Goal: Task Accomplishment & Management: Manage account settings

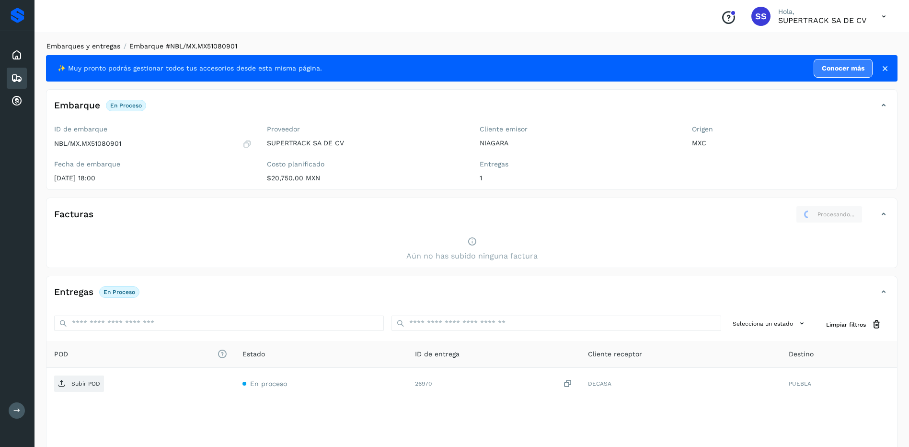
click at [96, 46] on link "Embarques y entregas" at bounding box center [83, 46] width 74 height 8
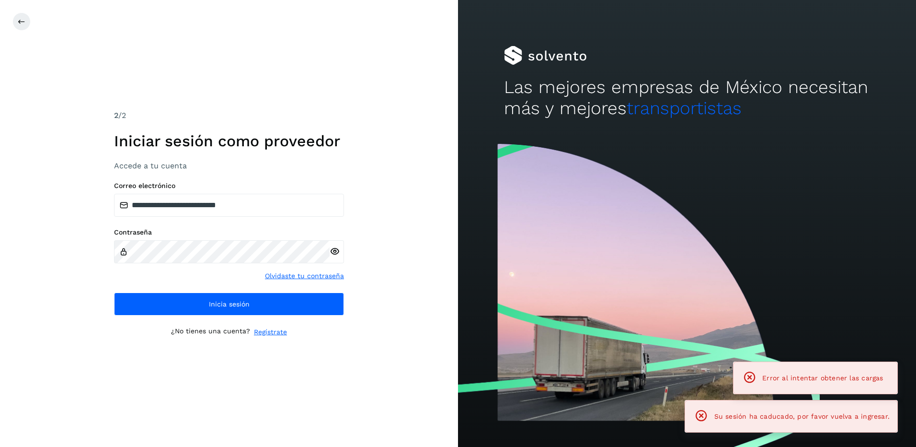
click at [45, 72] on div "**********" at bounding box center [229, 223] width 458 height 447
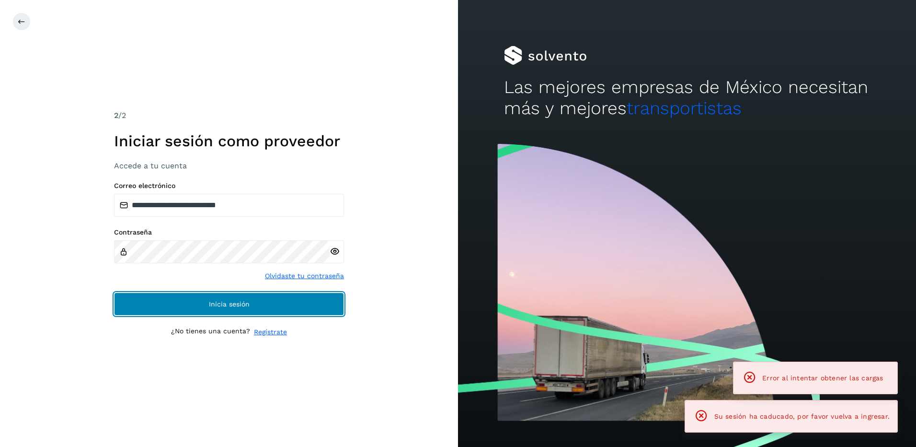
click at [230, 306] on span "Inicia sesión" at bounding box center [229, 303] width 41 height 7
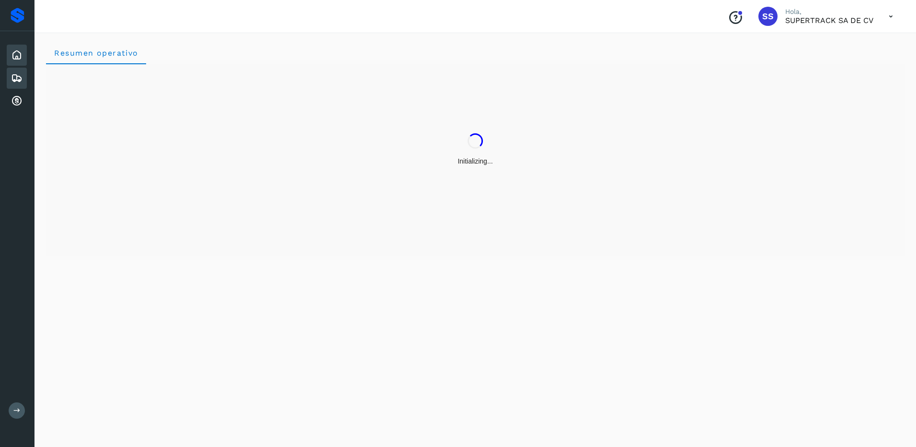
click at [11, 83] on div "Embarques" at bounding box center [17, 78] width 20 height 21
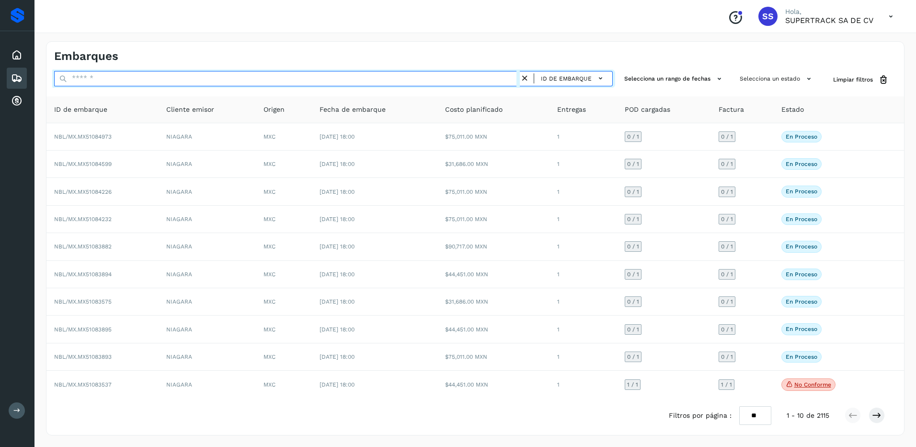
click at [104, 85] on input "text" at bounding box center [287, 78] width 466 height 15
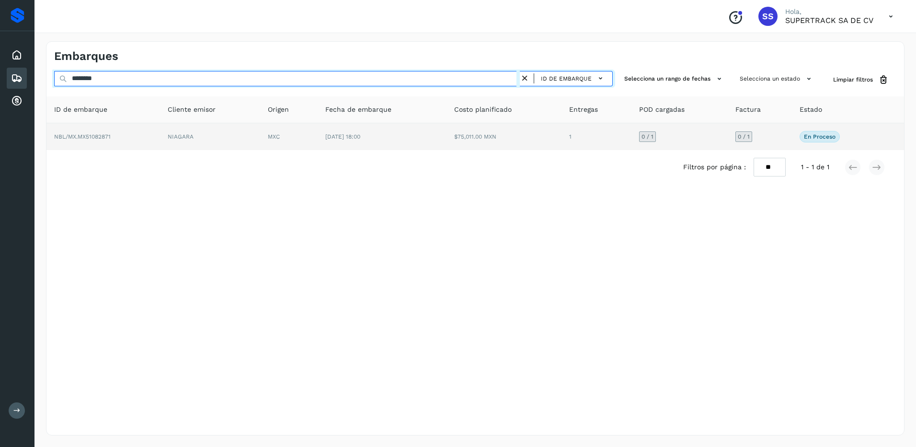
type input "********"
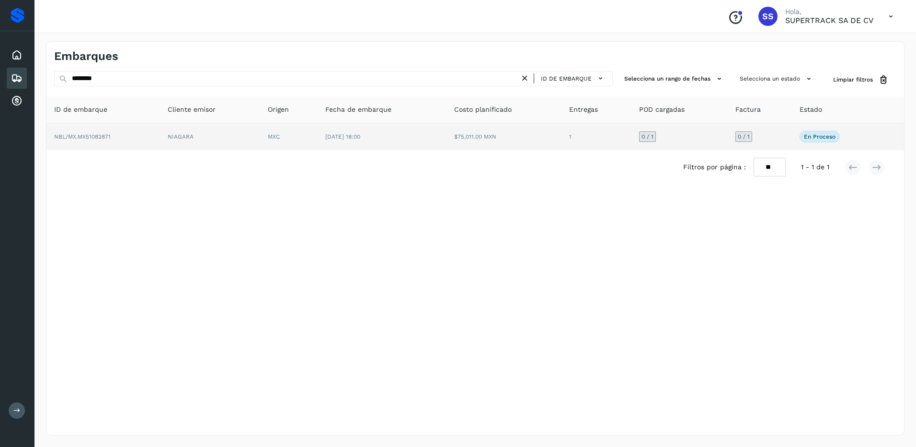
click at [212, 139] on td "NIAGARA" at bounding box center [210, 136] width 100 height 27
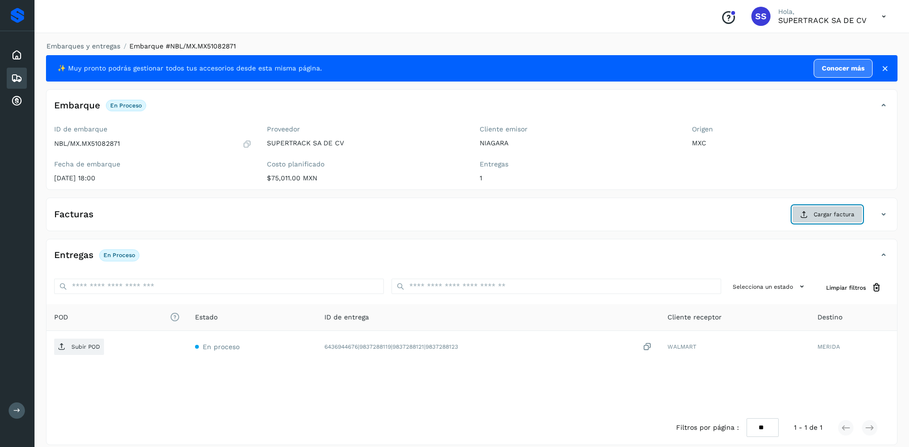
click at [822, 213] on span "Cargar factura" at bounding box center [834, 214] width 41 height 9
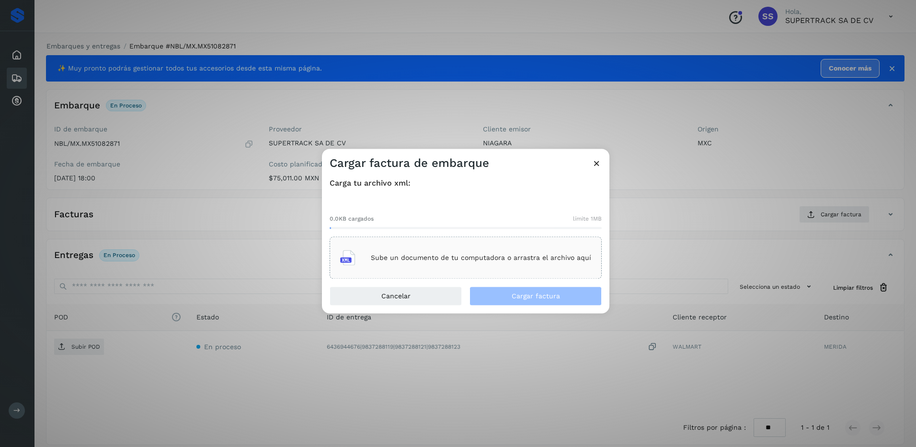
click at [452, 249] on div "Sube un documento de tu computadora o arrastra el archivo aquí" at bounding box center [465, 258] width 251 height 26
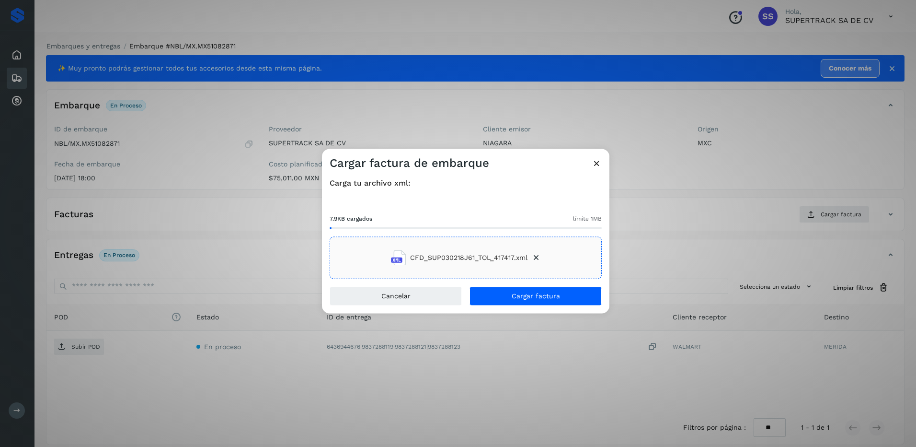
click at [539, 306] on div "Cancelar Cargar factura" at bounding box center [465, 300] width 287 height 27
click at [538, 299] on span "Cargar factura" at bounding box center [536, 296] width 48 height 7
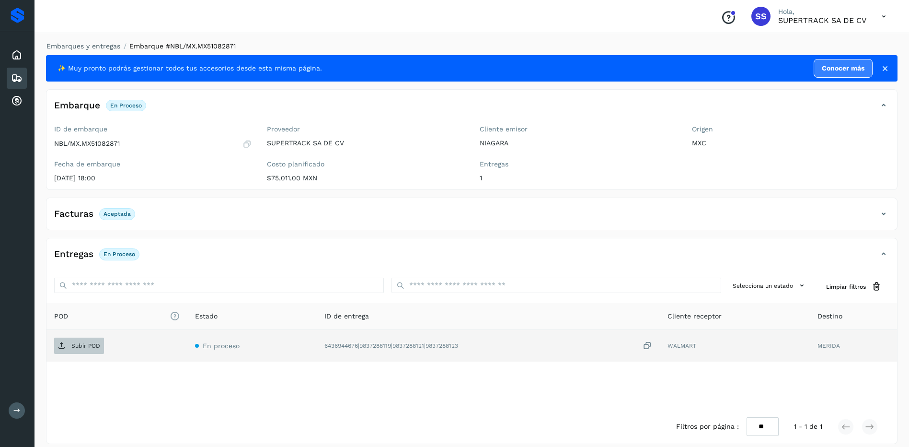
click at [81, 340] on span "Subir POD" at bounding box center [79, 345] width 50 height 15
click at [93, 44] on link "Embarques y entregas" at bounding box center [83, 46] width 74 height 8
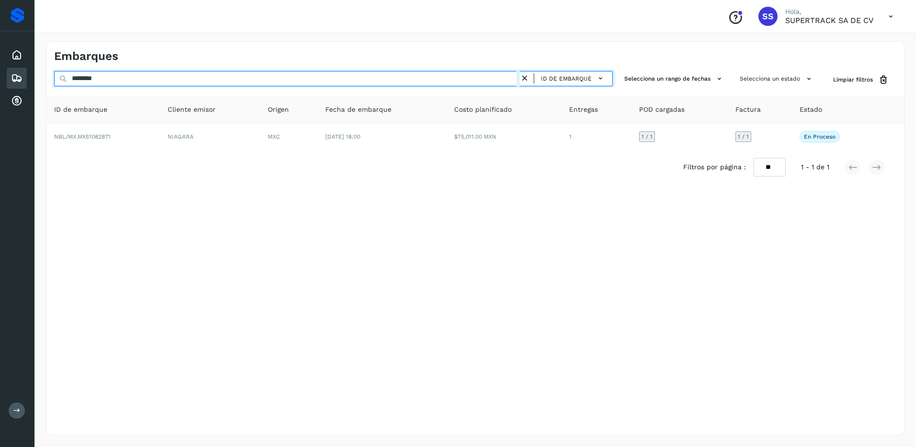
drag, startPoint x: 82, startPoint y: 73, endPoint x: 22, endPoint y: 72, distance: 60.4
click at [22, 72] on div "Proveedores Inicio Embarques Cuentas por cobrar Salir Conoce nuestros beneficio…" at bounding box center [458, 223] width 916 height 447
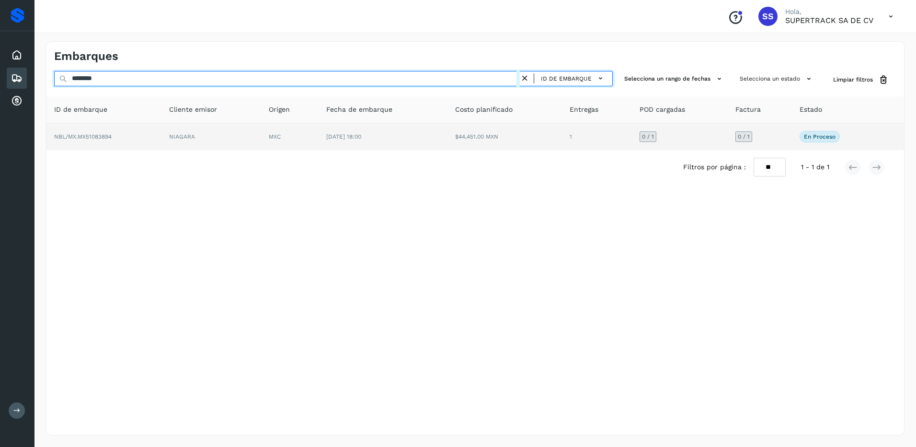
type input "********"
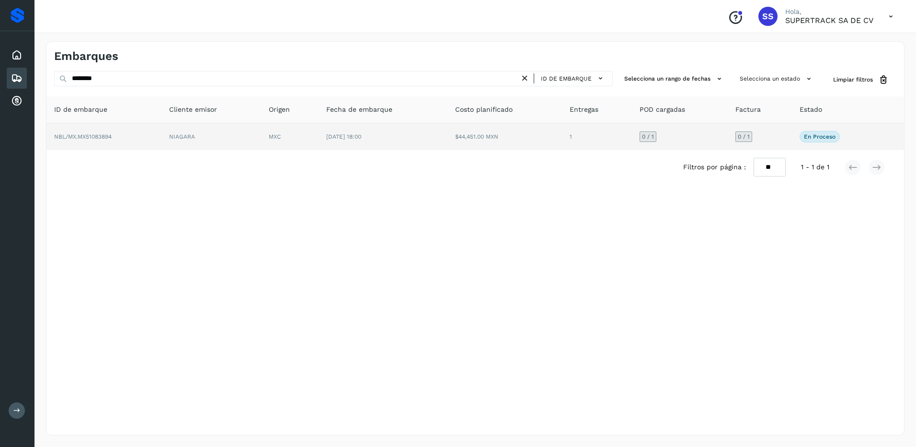
click at [131, 132] on td "NBL/MX.MX51083894" at bounding box center [103, 136] width 115 height 27
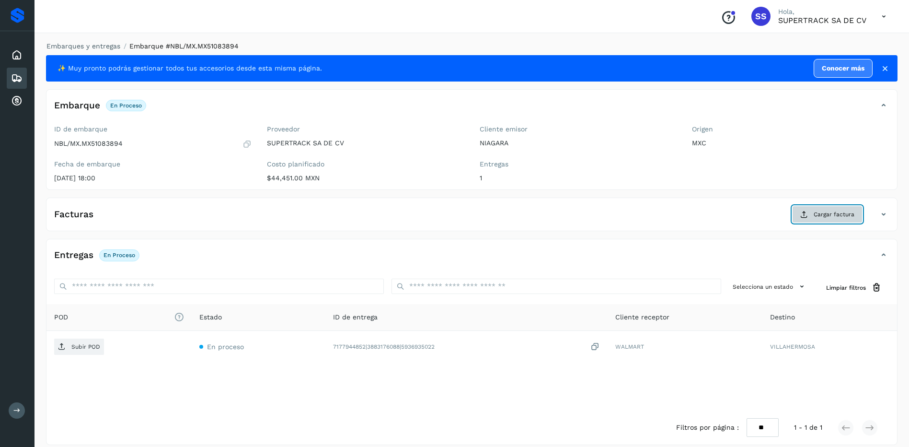
click at [828, 216] on span "Cargar factura" at bounding box center [834, 214] width 41 height 9
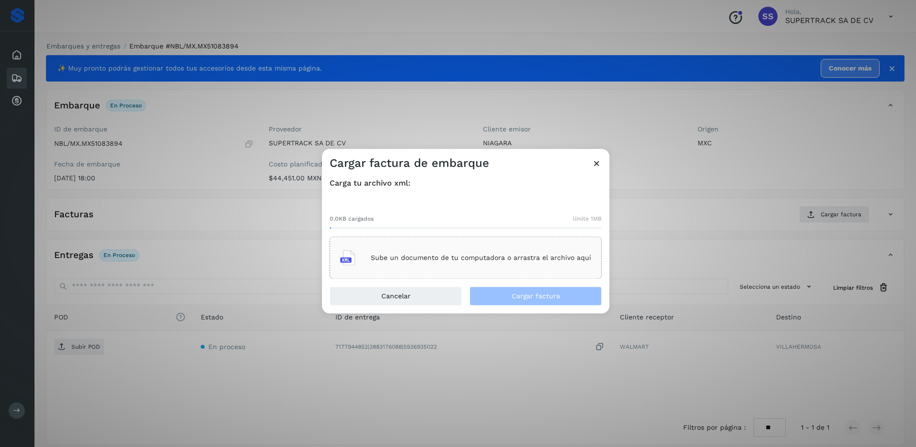
click at [455, 251] on div "Sube un documento de tu computadora o arrastra el archivo aquí" at bounding box center [465, 258] width 251 height 26
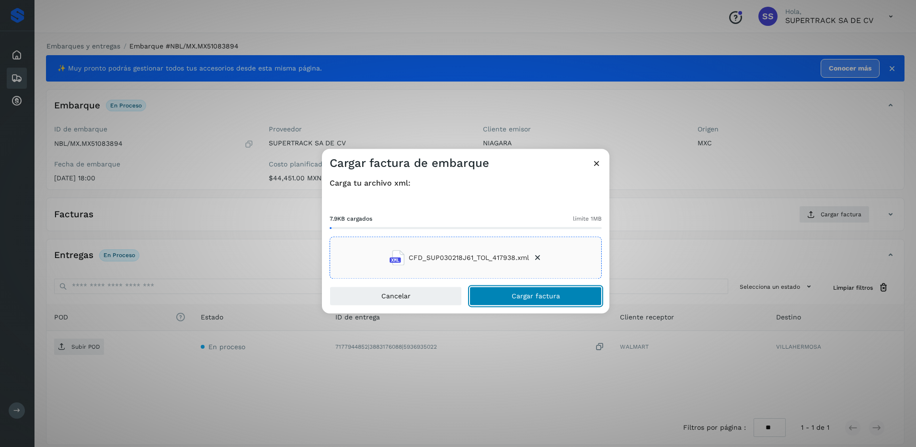
click at [538, 294] on span "Cargar factura" at bounding box center [536, 296] width 48 height 7
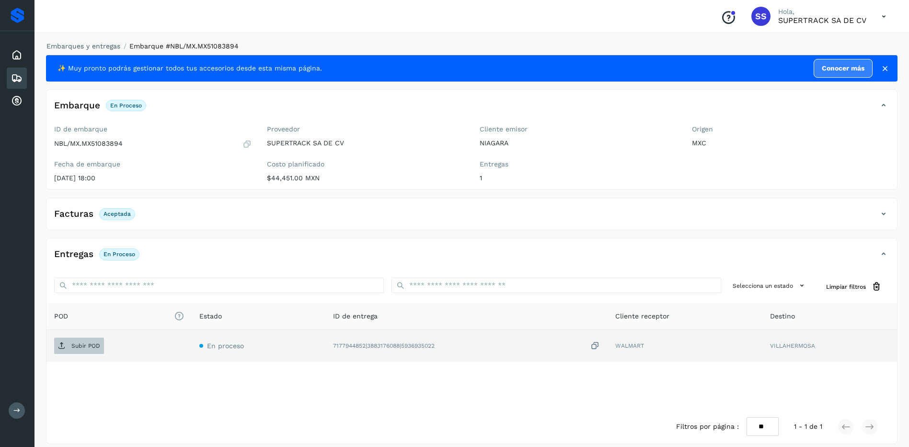
click at [69, 345] on span "Subir POD" at bounding box center [79, 345] width 50 height 15
click at [77, 49] on link "Embarques y entregas" at bounding box center [83, 46] width 74 height 8
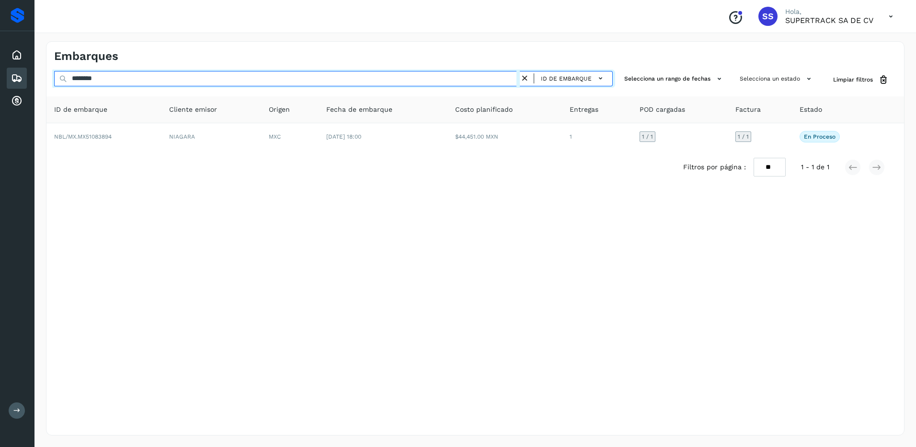
drag, startPoint x: 123, startPoint y: 83, endPoint x: 34, endPoint y: 78, distance: 88.8
click at [34, 78] on div "Proveedores Inicio Embarques Cuentas por cobrar Salir Conoce nuestros beneficio…" at bounding box center [458, 223] width 916 height 447
type input "********"
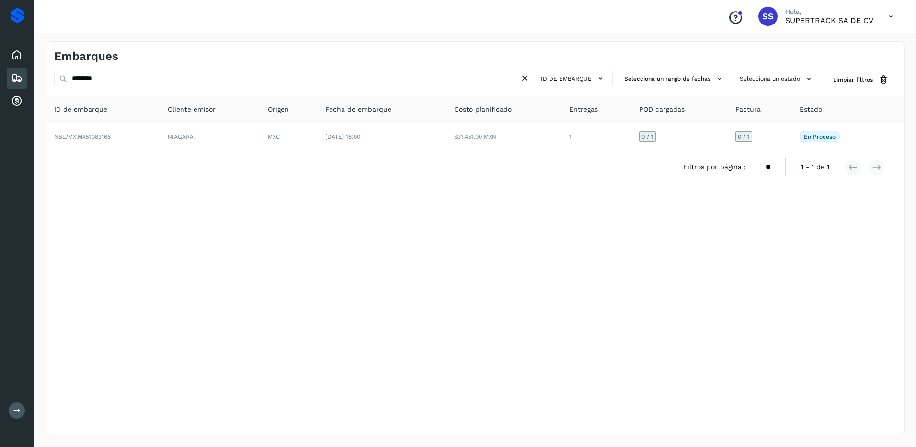
click at [375, 150] on div "Filtros por página : ** ** ** 1 - 1 de 1" at bounding box center [475, 167] width 858 height 34
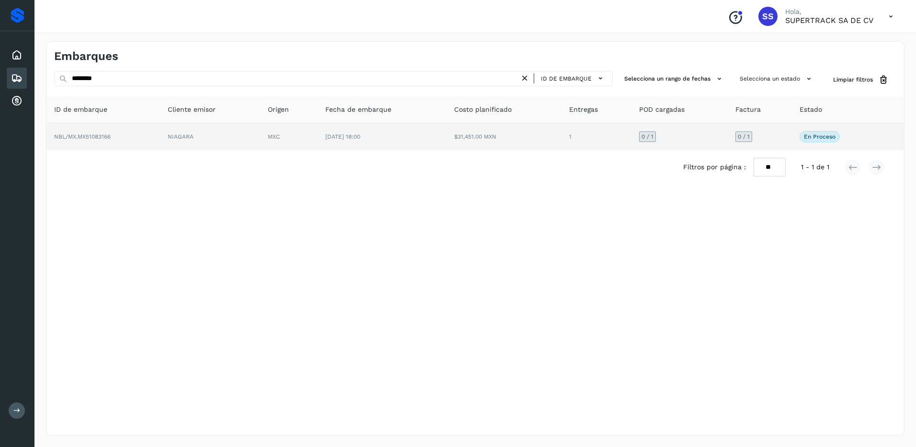
click at [388, 136] on td "[DATE] 18:00" at bounding box center [382, 136] width 129 height 27
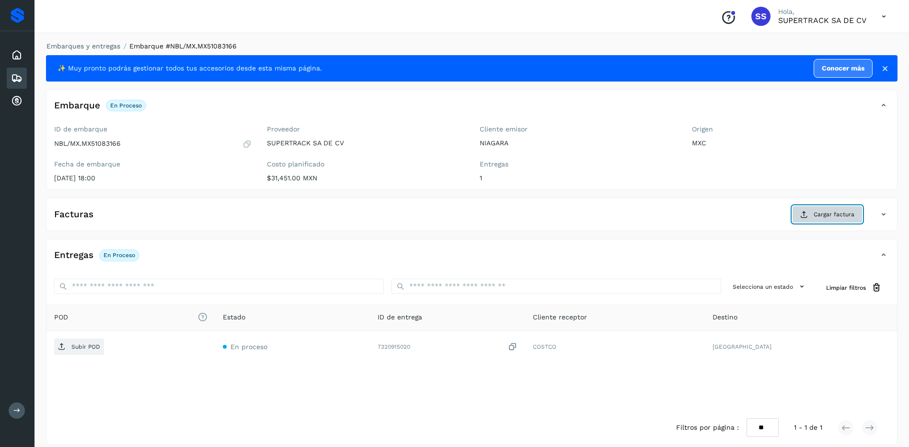
click at [809, 218] on button "Cargar factura" at bounding box center [827, 214] width 70 height 17
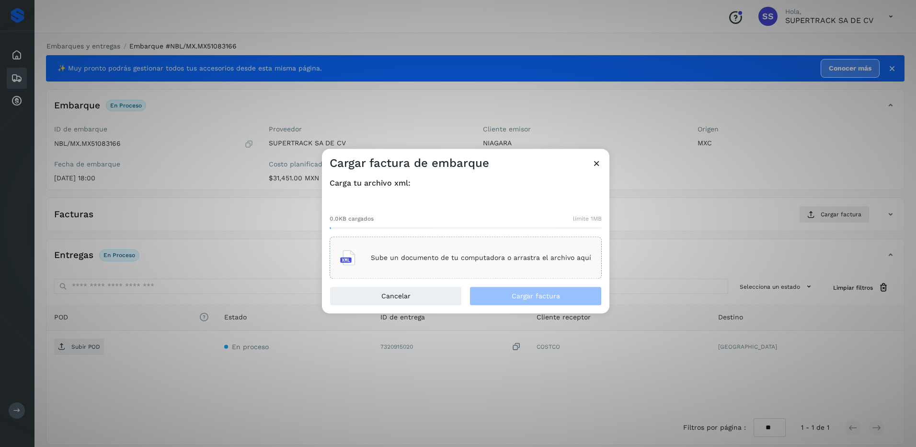
click at [462, 267] on div "Sube un documento de tu computadora o arrastra el archivo aquí" at bounding box center [465, 258] width 251 height 26
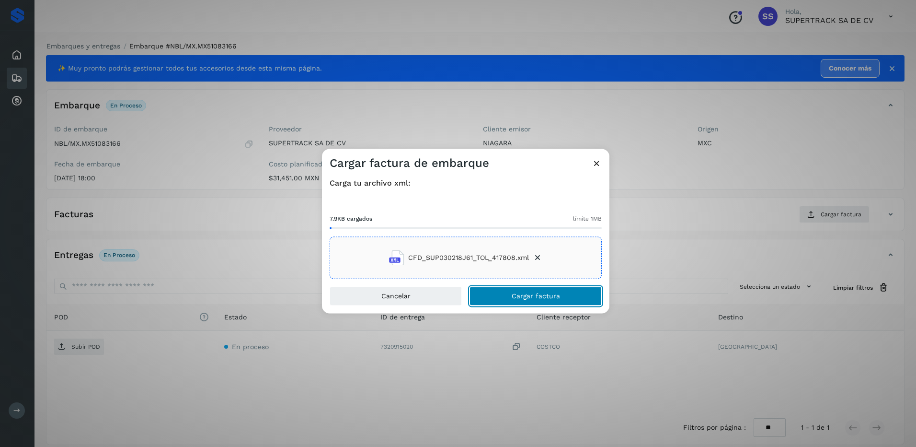
click at [533, 298] on span "Cargar factura" at bounding box center [536, 296] width 48 height 7
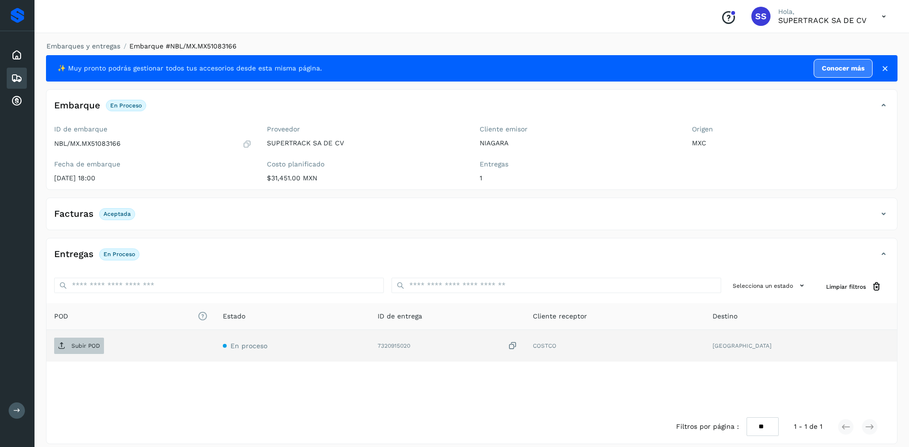
click at [87, 350] on span "Subir POD" at bounding box center [79, 345] width 50 height 15
click at [101, 44] on link "Embarques y entregas" at bounding box center [83, 46] width 74 height 8
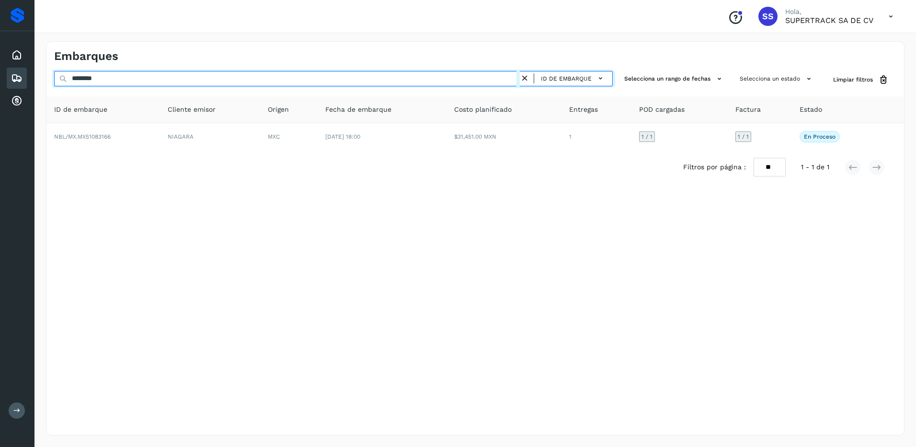
drag, startPoint x: 127, startPoint y: 74, endPoint x: 17, endPoint y: 72, distance: 110.2
click at [17, 72] on div "Proveedores Inicio Embarques Cuentas por cobrar Salir Conoce nuestros beneficio…" at bounding box center [458, 223] width 916 height 447
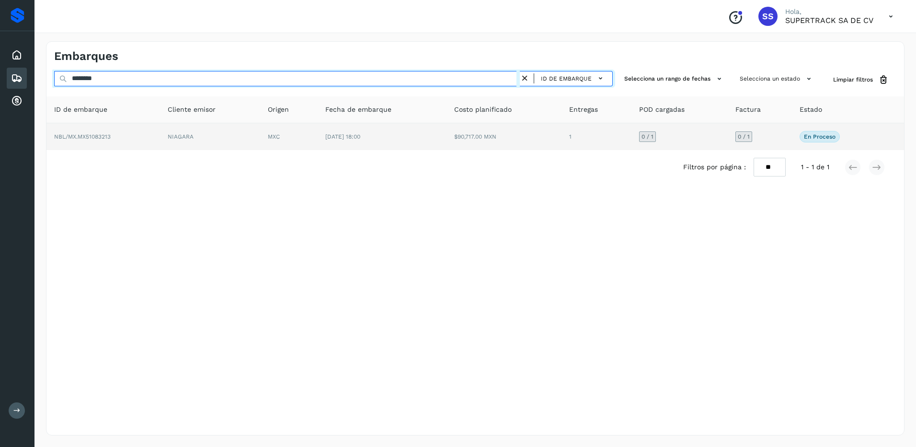
type input "********"
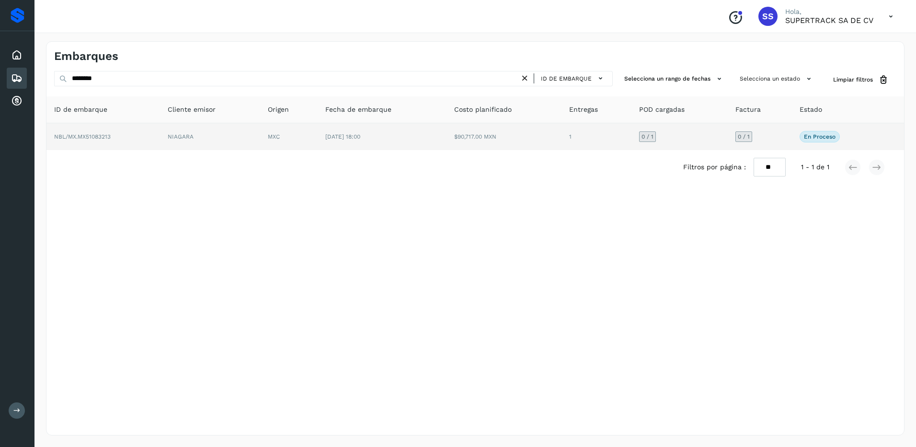
click at [317, 148] on td "MXC" at bounding box center [288, 136] width 57 height 27
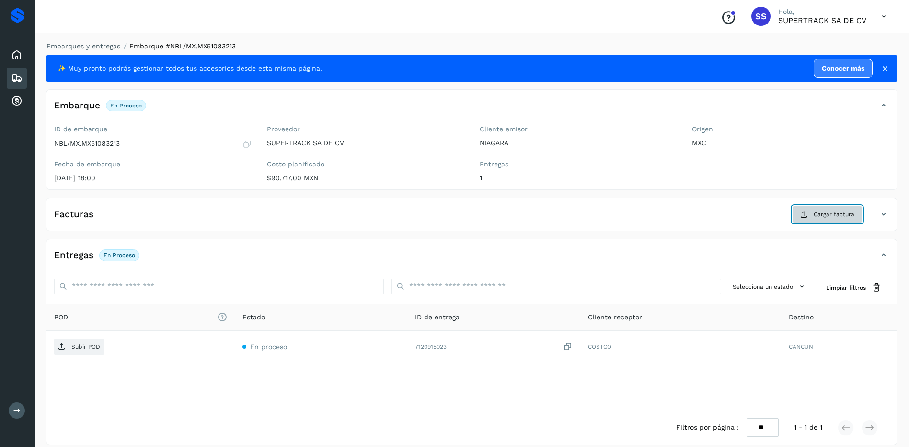
click at [834, 213] on span "Cargar factura" at bounding box center [834, 214] width 41 height 9
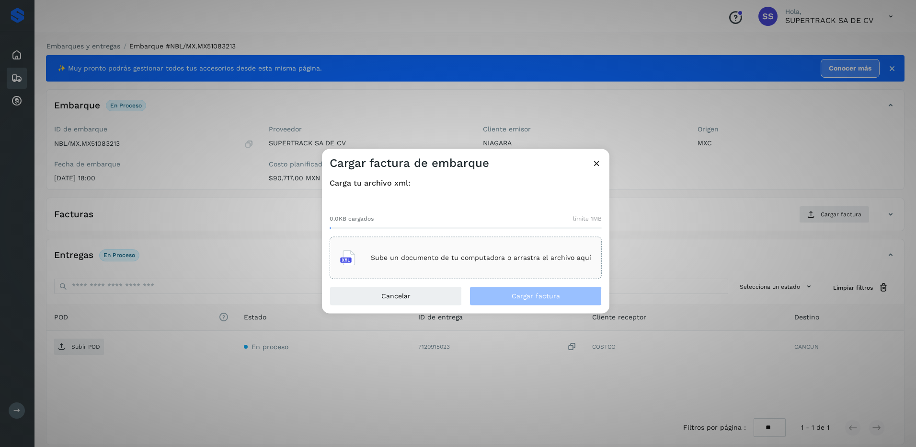
click at [450, 253] on p "Sube un documento de tu computadora o arrastra el archivo aquí" at bounding box center [481, 257] width 220 height 8
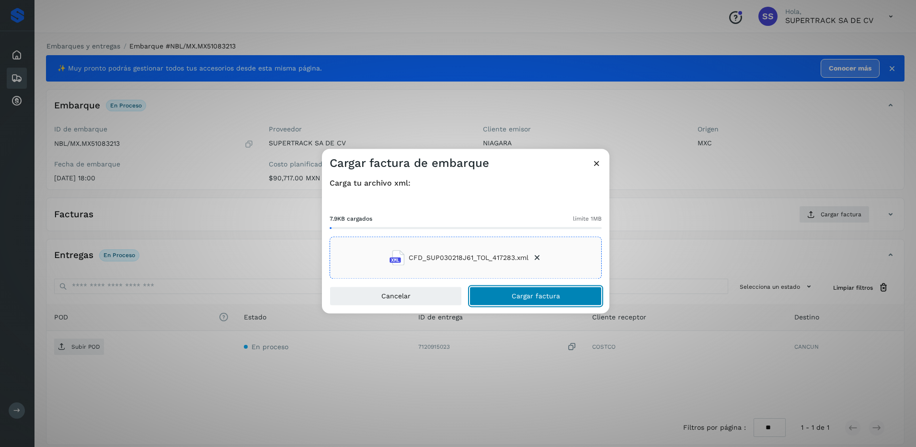
click at [540, 302] on button "Cargar factura" at bounding box center [536, 296] width 132 height 19
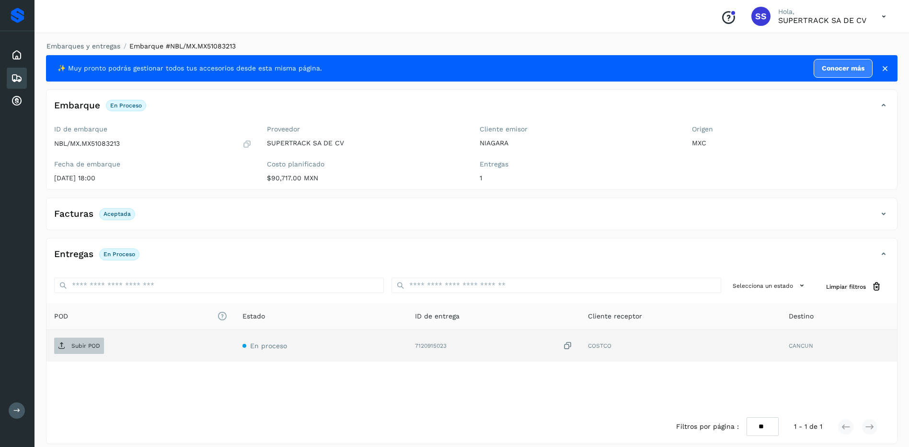
click at [81, 349] on span "Subir POD" at bounding box center [79, 345] width 50 height 15
click at [88, 34] on div "Embarques y entregas Embarque #NBL/MX.MX51083213 ✨ Muy pronto podrás gestionar …" at bounding box center [471, 242] width 874 height 425
click at [96, 47] on link "Embarques y entregas" at bounding box center [83, 46] width 74 height 8
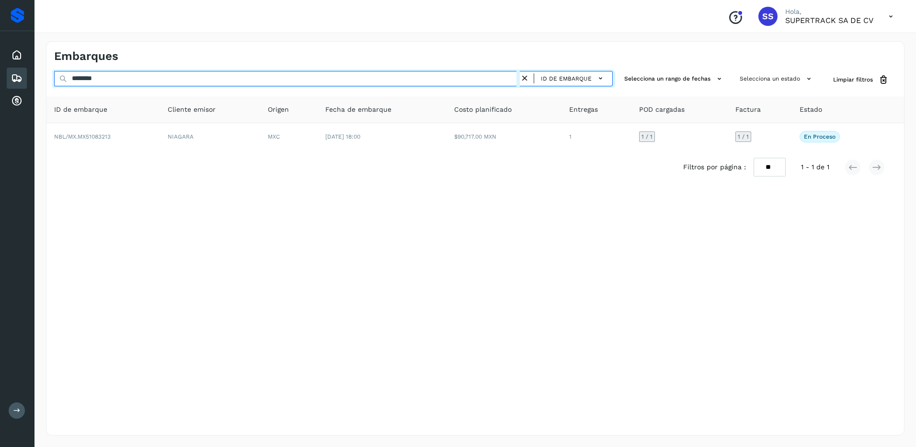
drag, startPoint x: 110, startPoint y: 85, endPoint x: 33, endPoint y: 72, distance: 78.6
click at [33, 72] on div "Proveedores Inicio Embarques Cuentas por cobrar Salir Conoce nuestros beneficio…" at bounding box center [458, 223] width 916 height 447
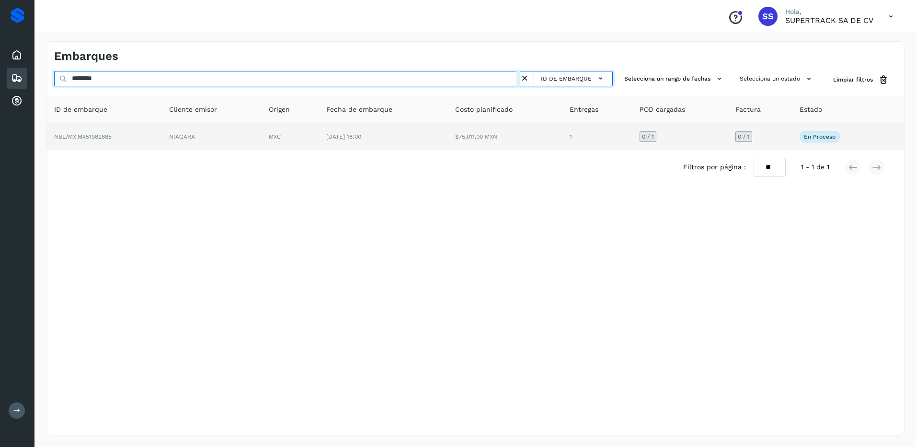
type input "********"
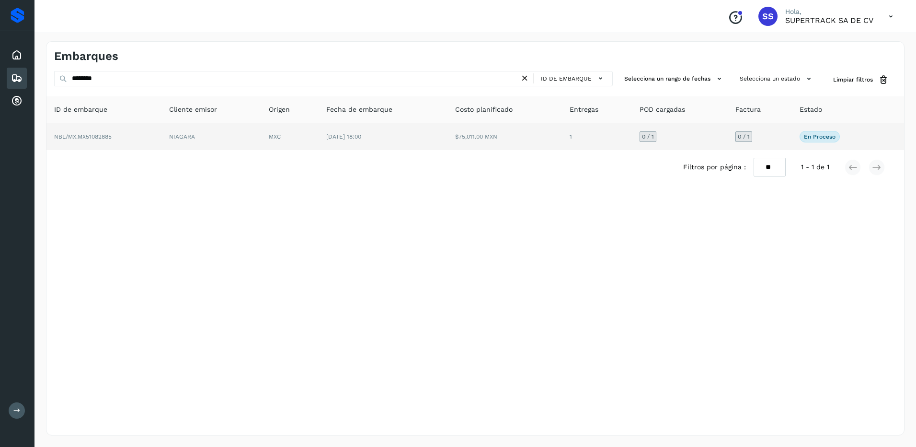
click at [133, 134] on td "NBL/MX.MX51082885" at bounding box center [103, 136] width 115 height 27
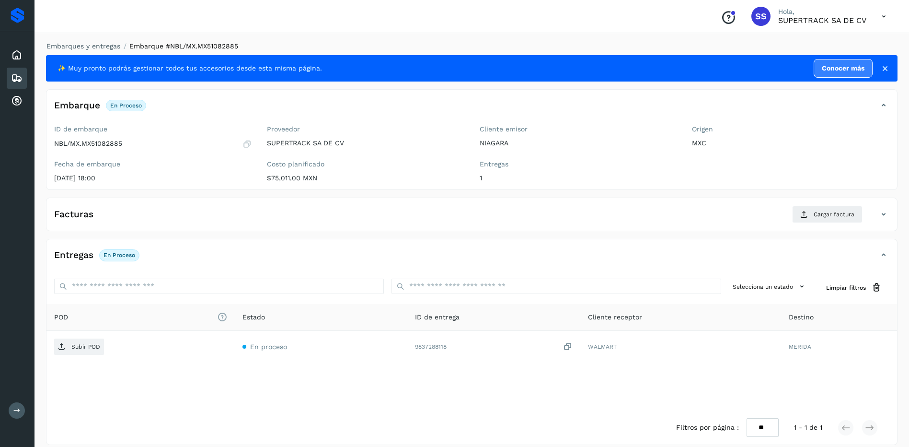
click at [131, 217] on div "Facturas Cargar factura" at bounding box center [461, 214] width 831 height 17
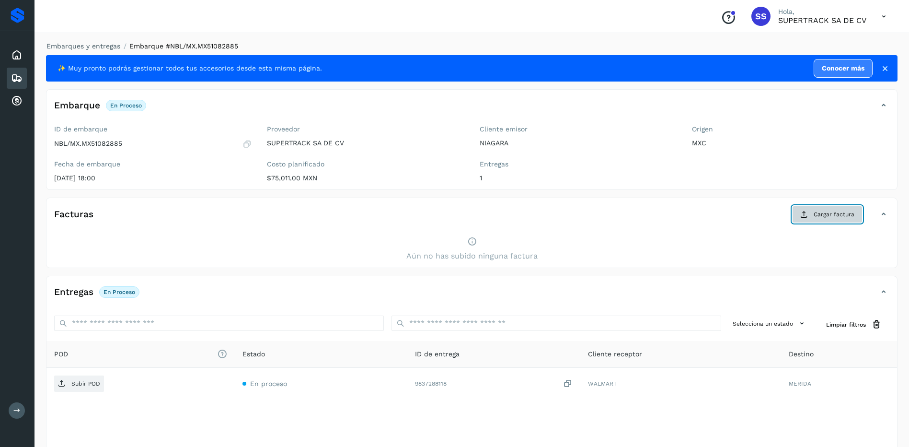
click at [829, 215] on span "Cargar factura" at bounding box center [834, 214] width 41 height 9
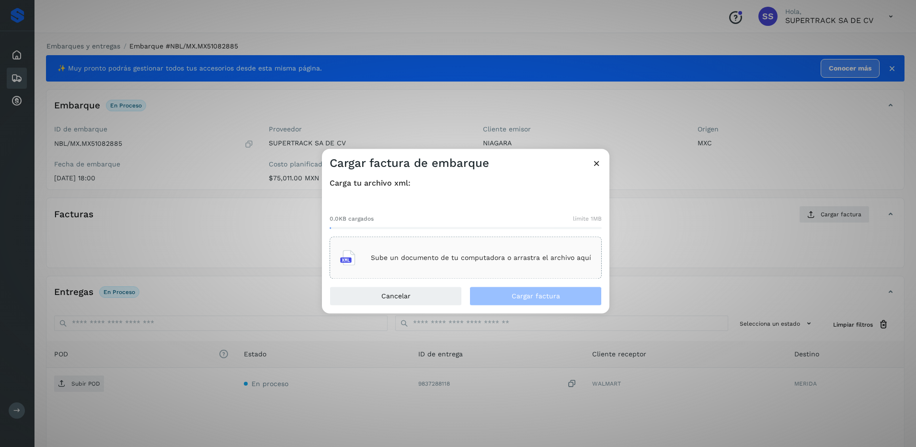
click at [417, 261] on p "Sube un documento de tu computadora o arrastra el archivo aquí" at bounding box center [481, 257] width 220 height 8
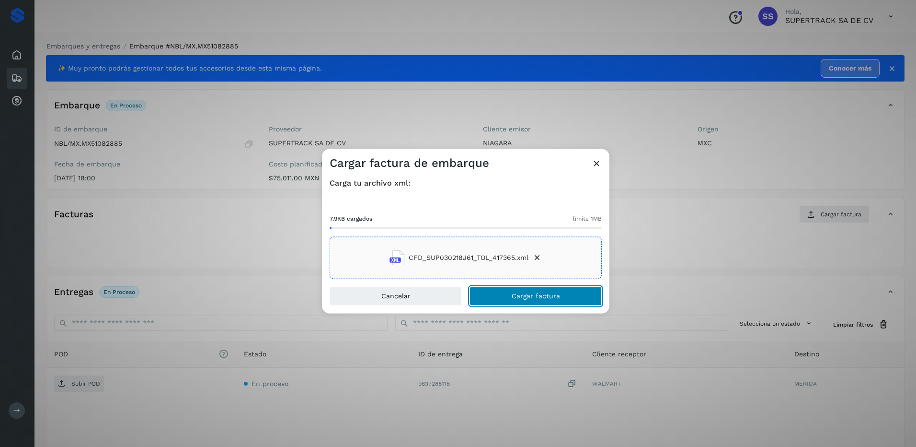
click at [560, 287] on button "Cargar factura" at bounding box center [536, 296] width 132 height 19
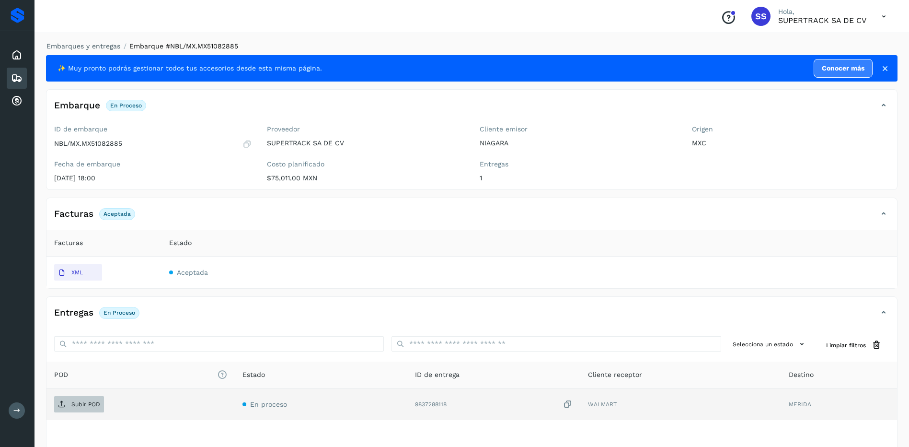
click at [82, 401] on p "Subir POD" at bounding box center [85, 404] width 29 height 7
click at [84, 49] on link "Embarques y entregas" at bounding box center [83, 46] width 74 height 8
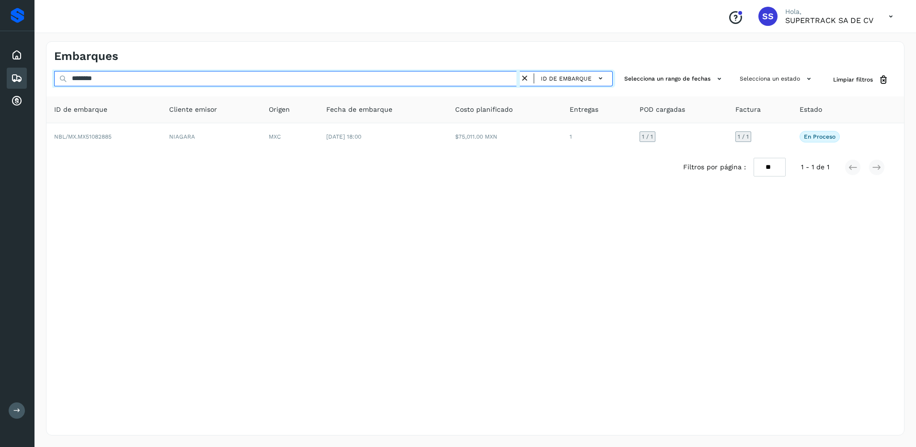
drag, startPoint x: 136, startPoint y: 80, endPoint x: 26, endPoint y: 76, distance: 109.8
click at [26, 76] on div "Proveedores Inicio Embarques Cuentas por cobrar Salir Conoce nuestros beneficio…" at bounding box center [458, 223] width 916 height 447
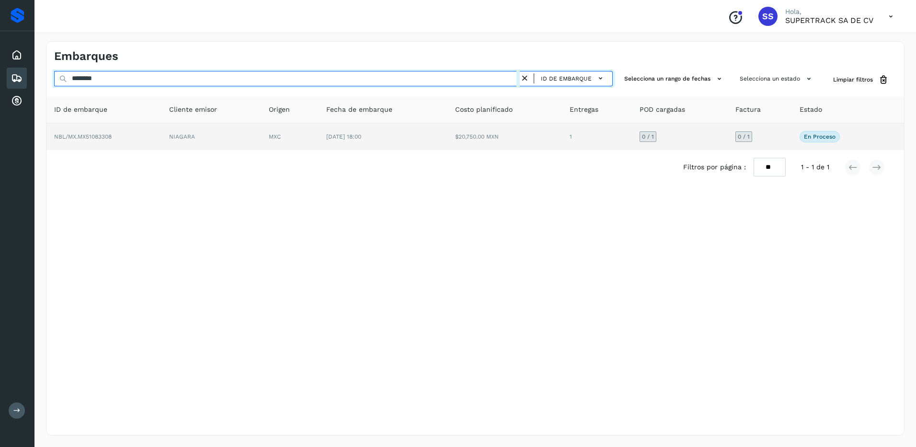
type input "********"
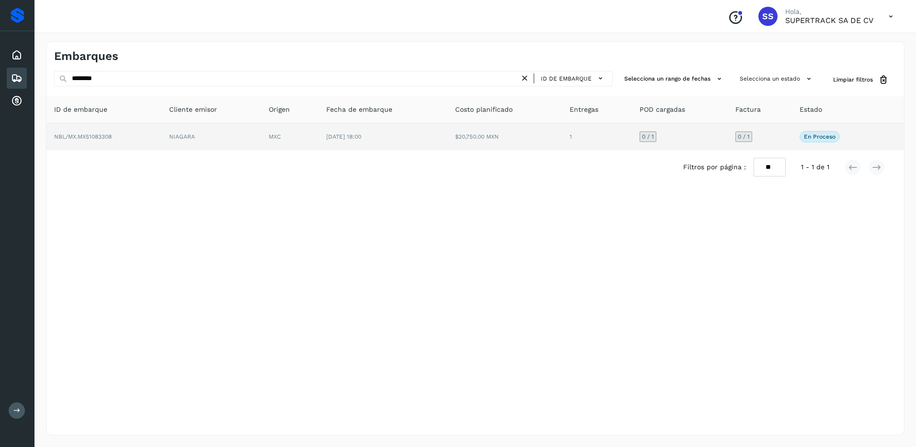
click at [172, 139] on td "NIAGARA" at bounding box center [211, 136] width 100 height 27
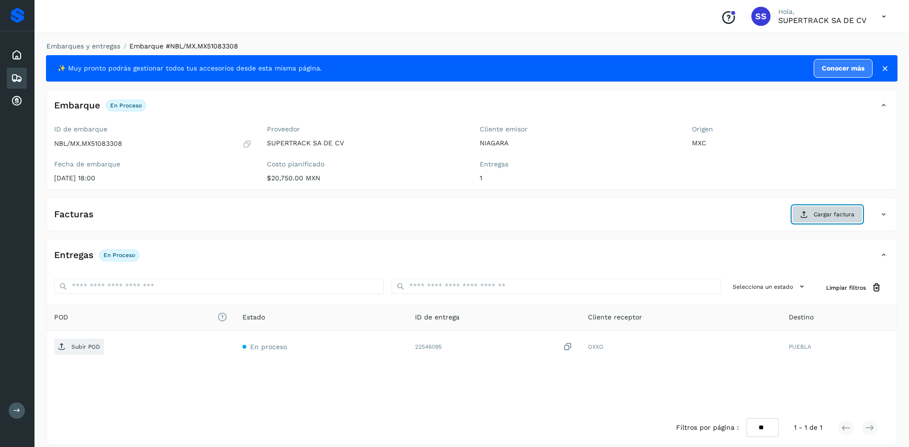
click at [814, 216] on button "Cargar factura" at bounding box center [827, 214] width 70 height 17
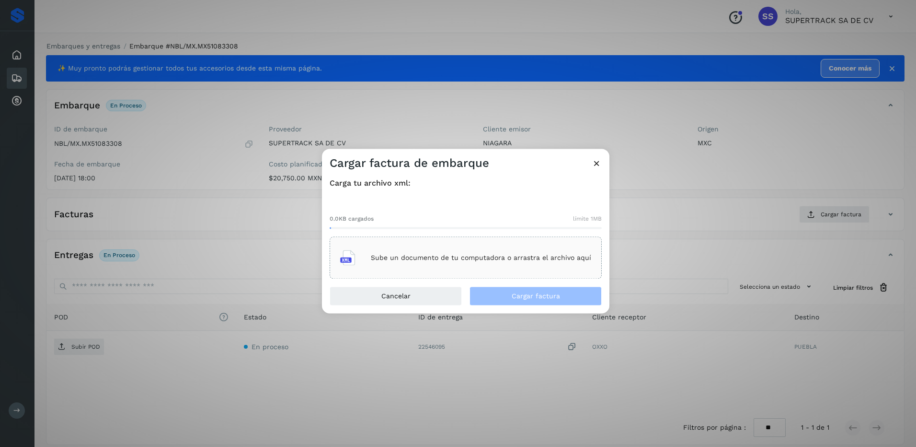
click at [504, 259] on p "Sube un documento de tu computadora o arrastra el archivo aquí" at bounding box center [481, 257] width 220 height 8
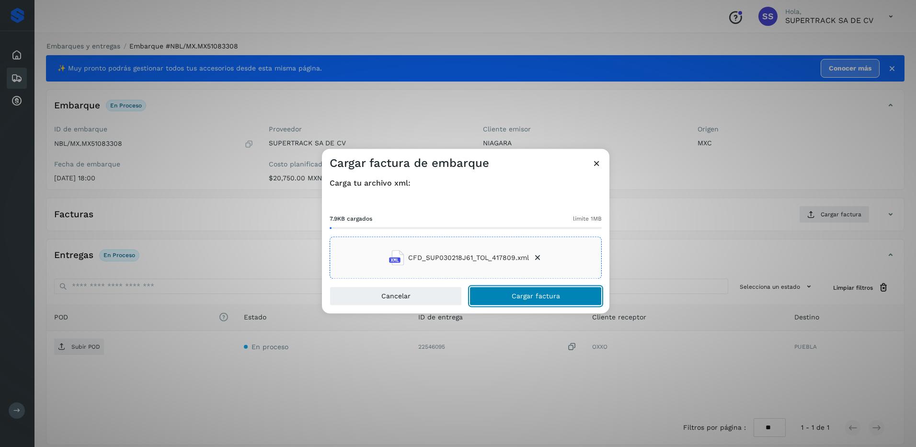
click at [551, 298] on span "Cargar factura" at bounding box center [536, 296] width 48 height 7
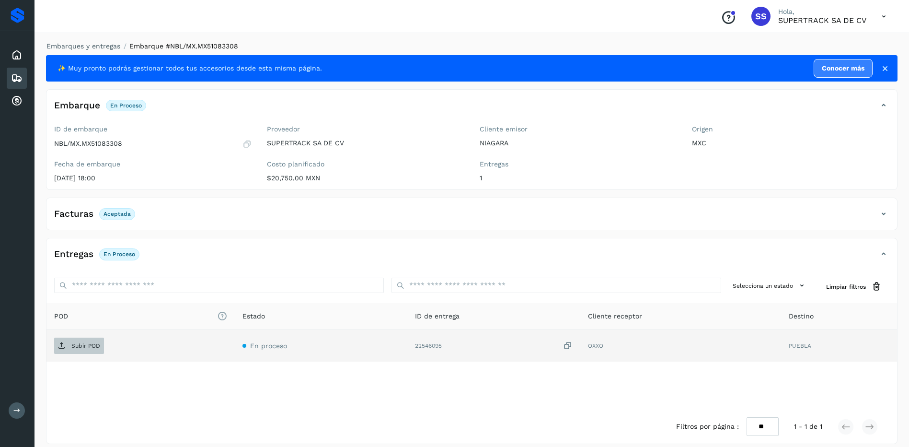
click at [89, 342] on p "Subir POD" at bounding box center [85, 345] width 29 height 7
click at [203, 219] on div "Facturas Aceptada" at bounding box center [461, 214] width 831 height 16
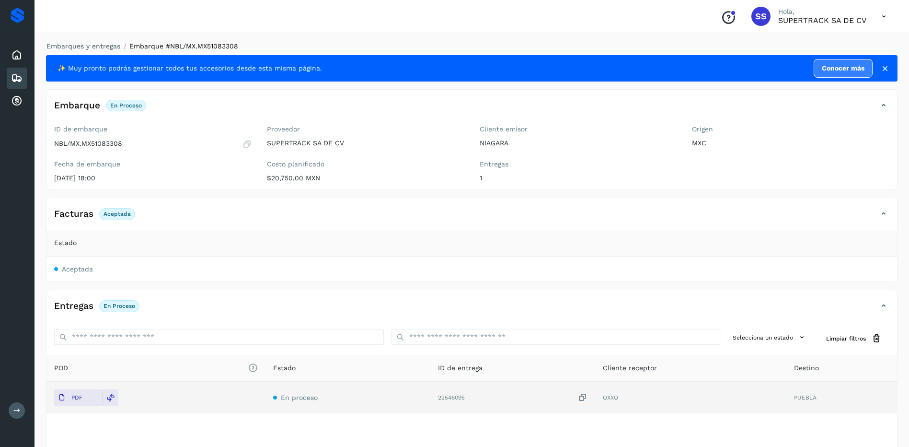
click at [262, 222] on div "Facturas Aceptada" at bounding box center [471, 218] width 850 height 24
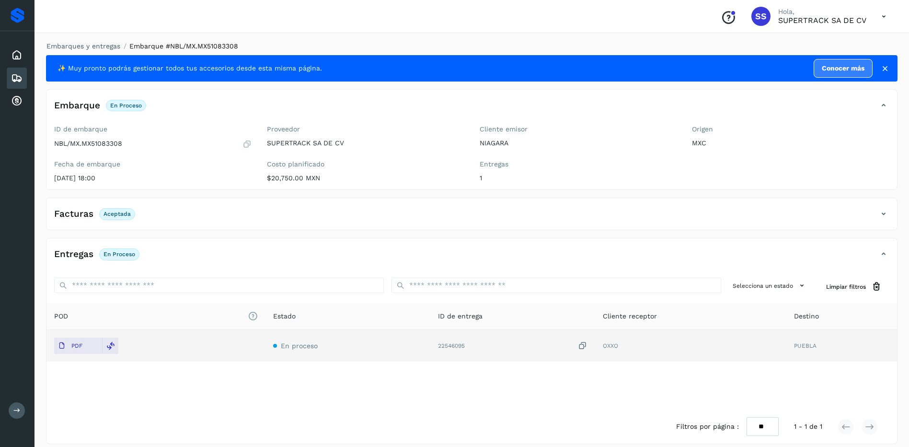
click at [338, 215] on div "Facturas Aceptada" at bounding box center [461, 214] width 831 height 16
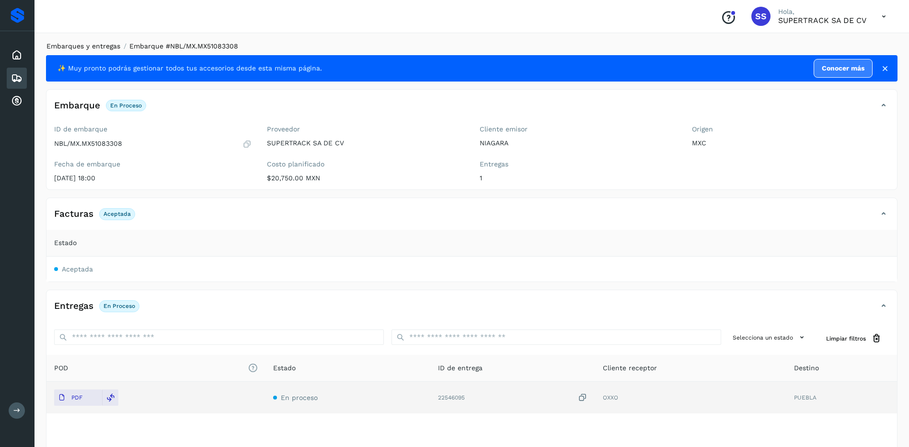
click at [96, 45] on link "Embarques y entregas" at bounding box center [83, 46] width 74 height 8
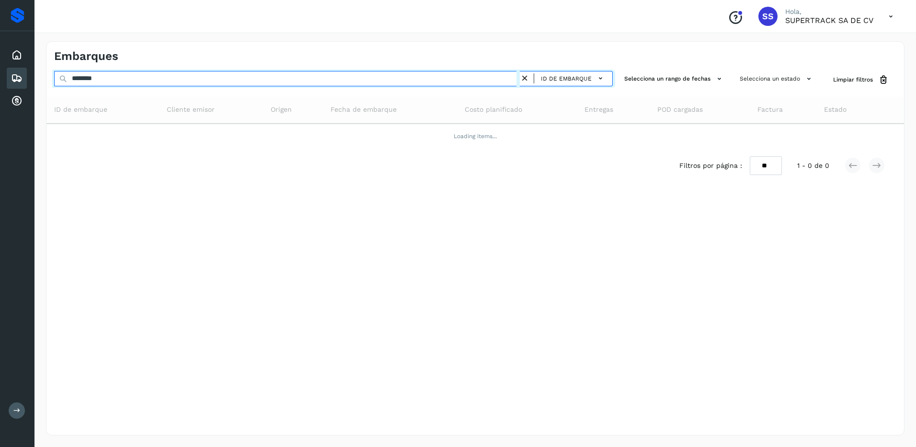
drag, startPoint x: 118, startPoint y: 79, endPoint x: 27, endPoint y: 58, distance: 93.3
click at [27, 58] on div "Proveedores Inicio Embarques Cuentas por cobrar Salir Conoce nuestros beneficio…" at bounding box center [458, 223] width 916 height 447
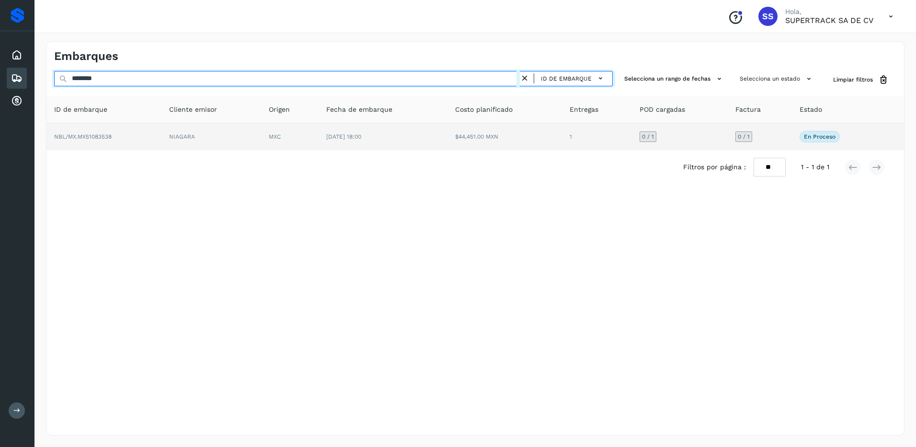
type input "********"
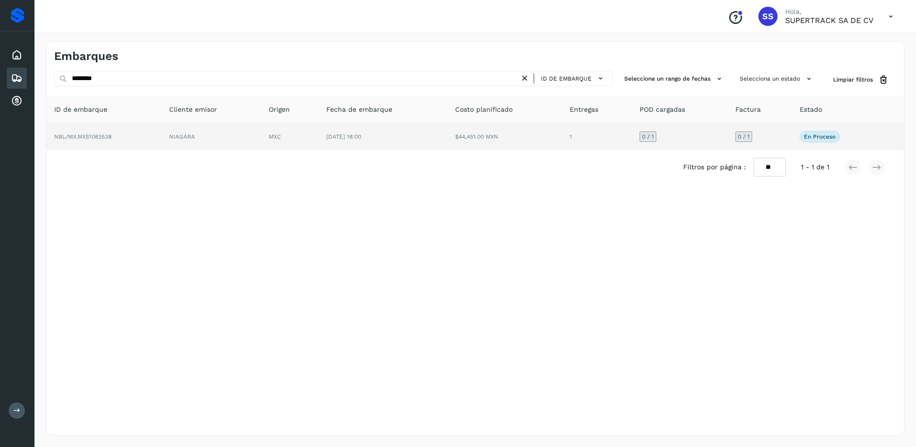
click at [156, 136] on td "NBL/MX.MX51083538" at bounding box center [103, 136] width 115 height 27
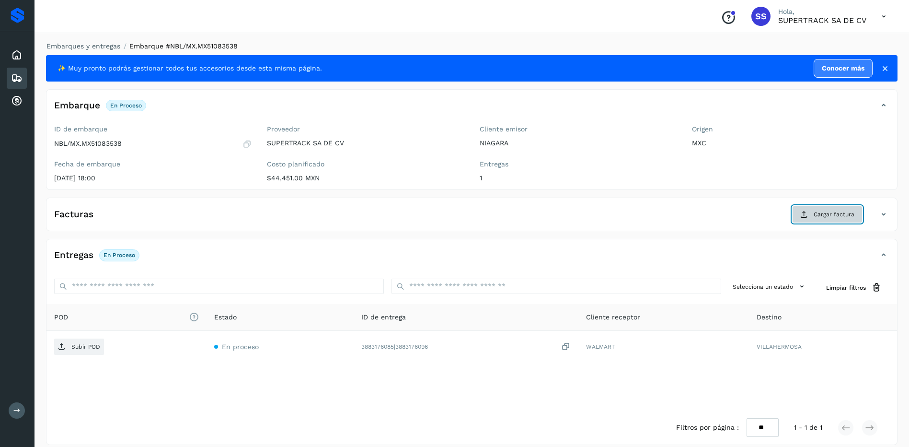
click at [824, 214] on span "Cargar factura" at bounding box center [834, 214] width 41 height 9
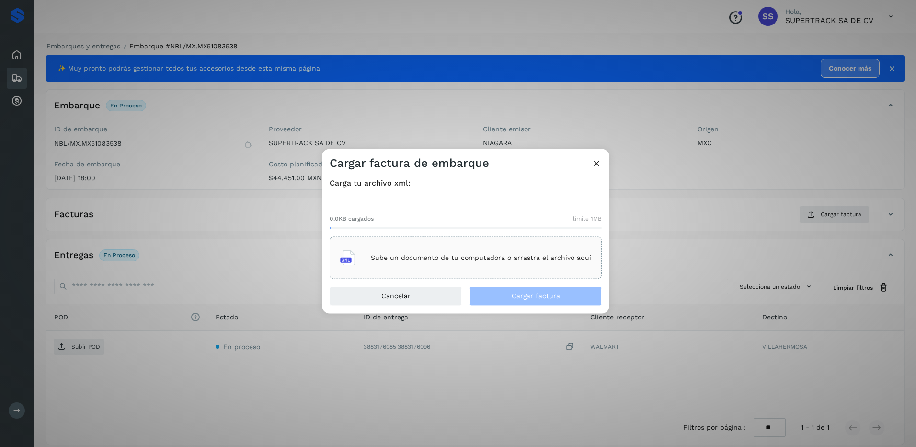
click at [433, 254] on p "Sube un documento de tu computadora o arrastra el archivo aquí" at bounding box center [481, 257] width 220 height 8
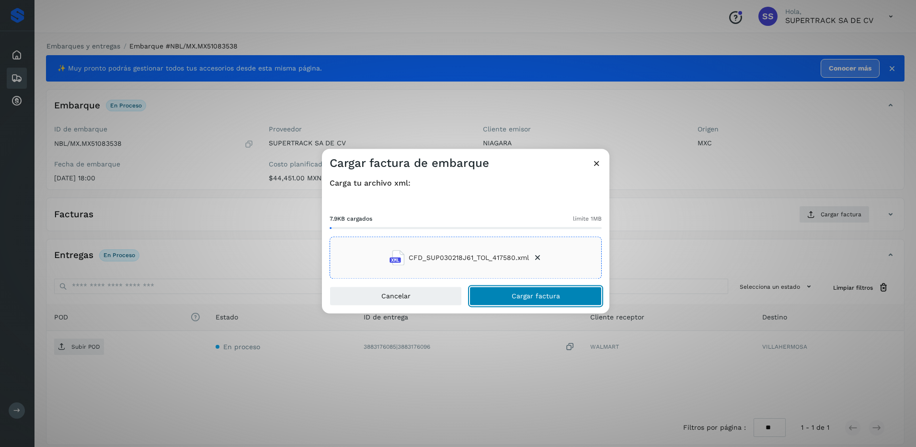
click at [540, 299] on span "Cargar factura" at bounding box center [536, 296] width 48 height 7
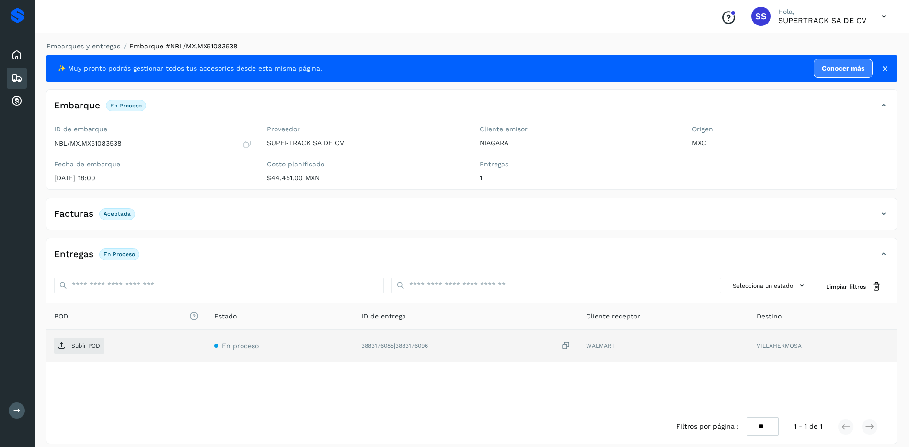
click at [79, 334] on td "Subir POD" at bounding box center [126, 346] width 160 height 32
click at [80, 343] on p "Subir POD" at bounding box center [85, 345] width 29 height 7
click at [91, 44] on link "Embarques y entregas" at bounding box center [83, 46] width 74 height 8
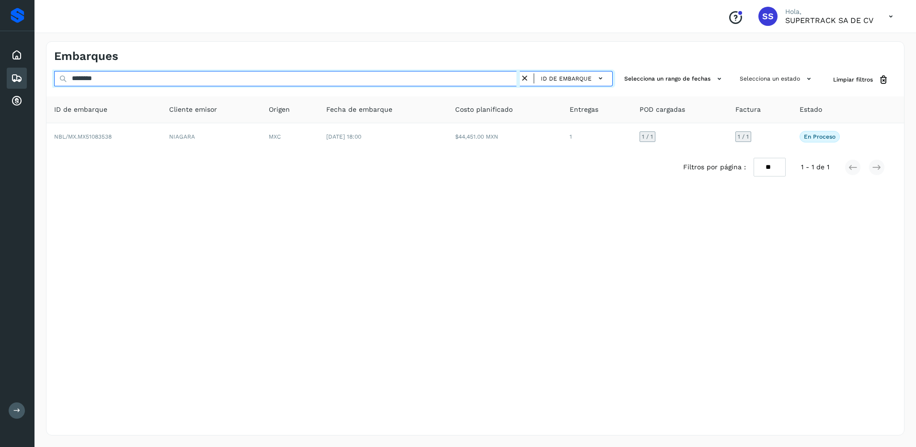
drag, startPoint x: 76, startPoint y: 81, endPoint x: 8, endPoint y: 72, distance: 69.1
click at [8, 72] on div "Proveedores Inicio Embarques Cuentas por cobrar Salir Conoce nuestros beneficio…" at bounding box center [458, 223] width 916 height 447
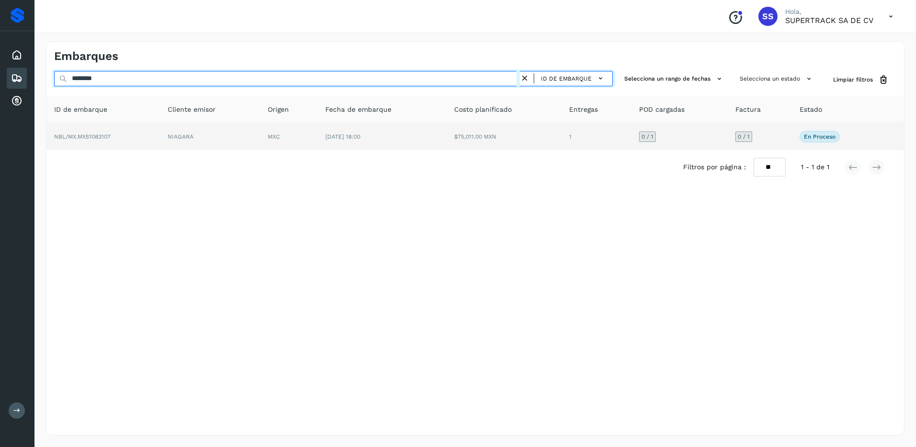
type input "********"
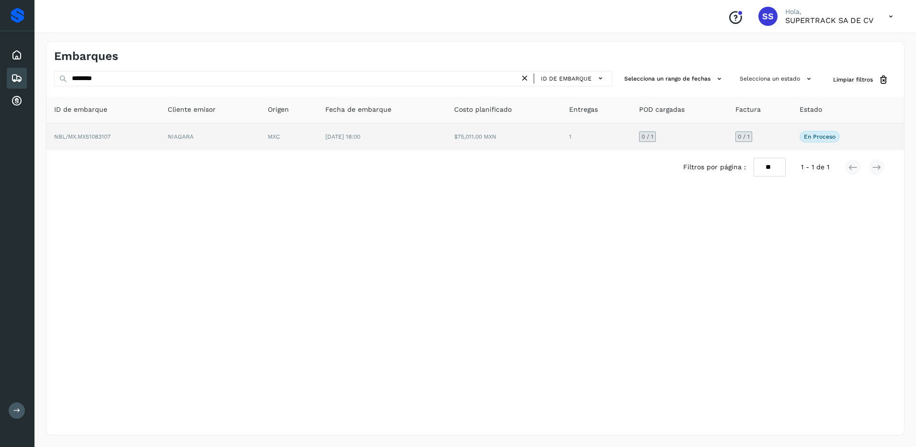
click at [322, 138] on td "[DATE] 18:00" at bounding box center [382, 136] width 129 height 27
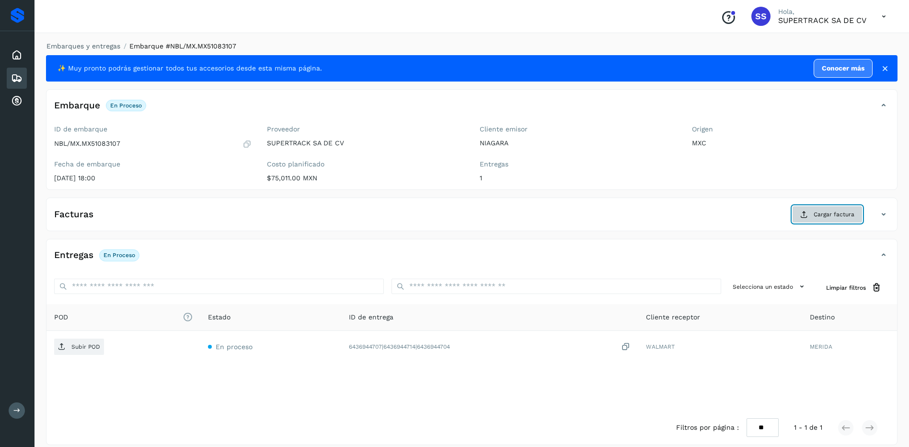
click at [807, 215] on icon at bounding box center [804, 214] width 8 height 8
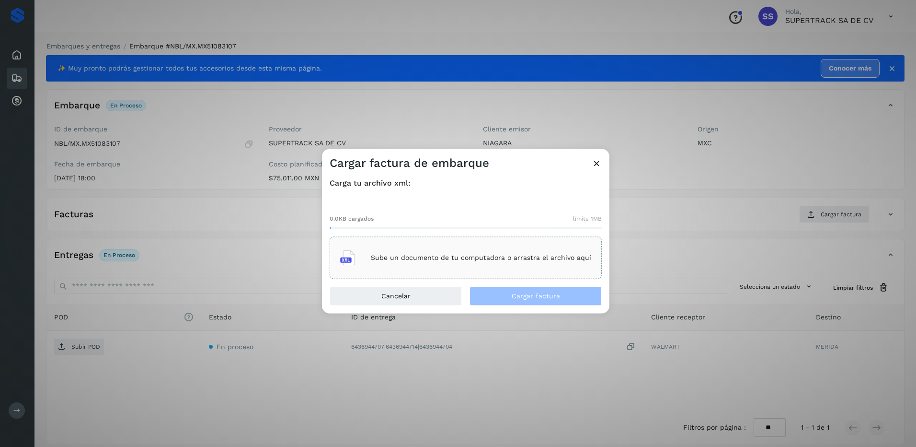
click at [498, 258] on p "Sube un documento de tu computadora o arrastra el archivo aquí" at bounding box center [481, 257] width 220 height 8
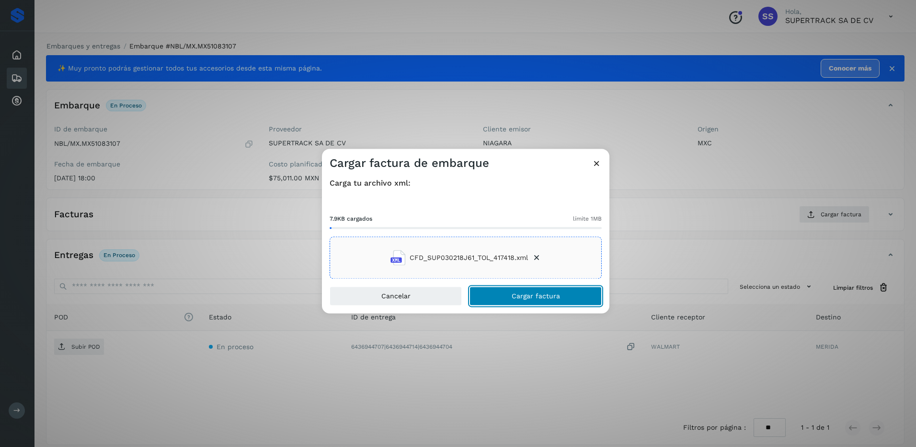
click at [545, 293] on span "Cargar factura" at bounding box center [536, 296] width 48 height 7
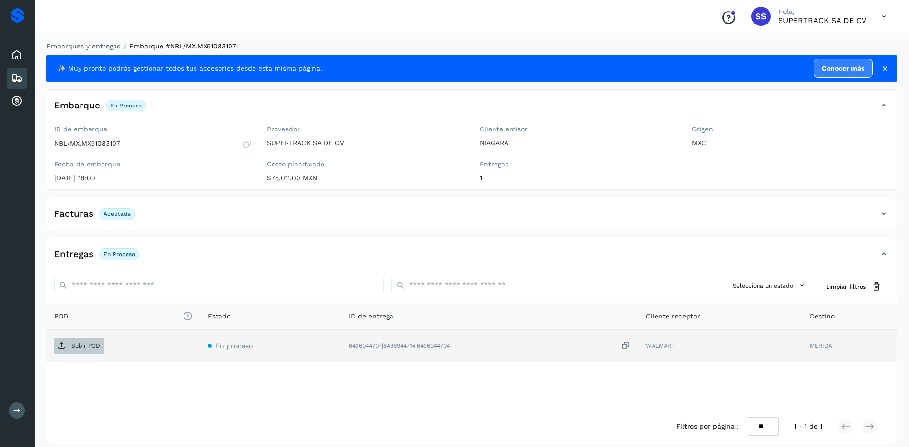
click at [96, 337] on button "Subir POD" at bounding box center [79, 345] width 50 height 16
click at [83, 45] on link "Embarques y entregas" at bounding box center [83, 46] width 74 height 8
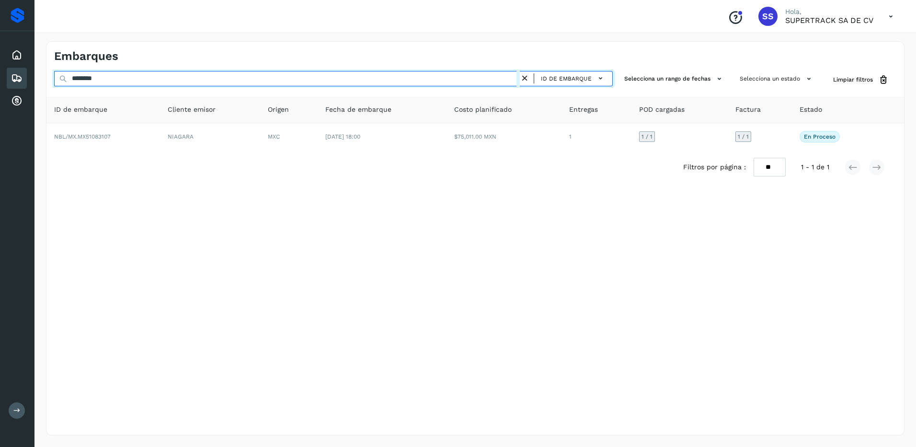
drag, startPoint x: 110, startPoint y: 79, endPoint x: 20, endPoint y: 73, distance: 90.3
click at [22, 73] on div "Proveedores Inicio Embarques Cuentas por cobrar Salir Conoce nuestros beneficio…" at bounding box center [458, 223] width 916 height 447
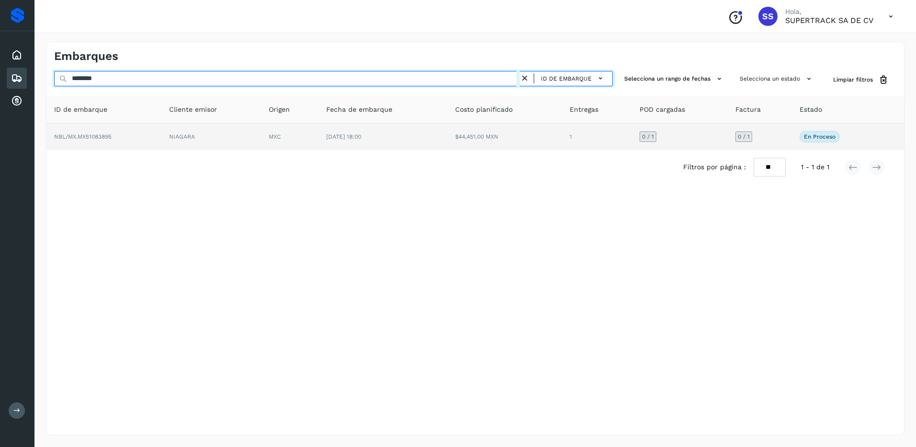
type input "********"
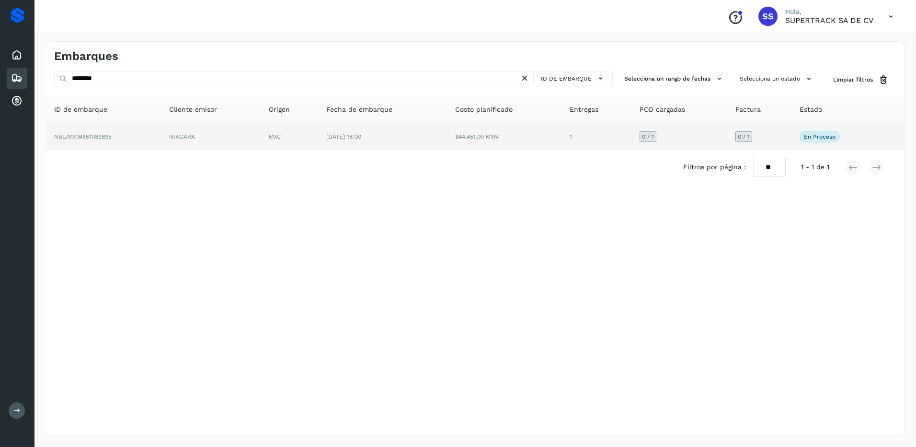
click at [223, 139] on td "NIAGARA" at bounding box center [211, 136] width 100 height 27
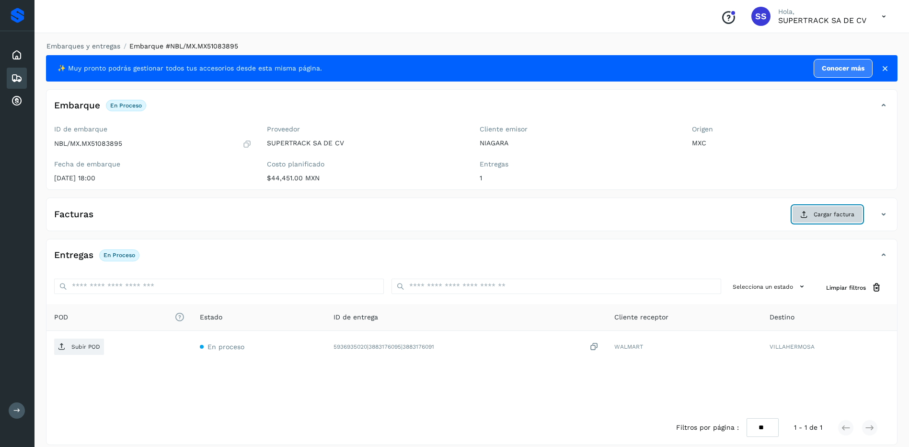
click at [826, 210] on span "Cargar factura" at bounding box center [834, 214] width 41 height 9
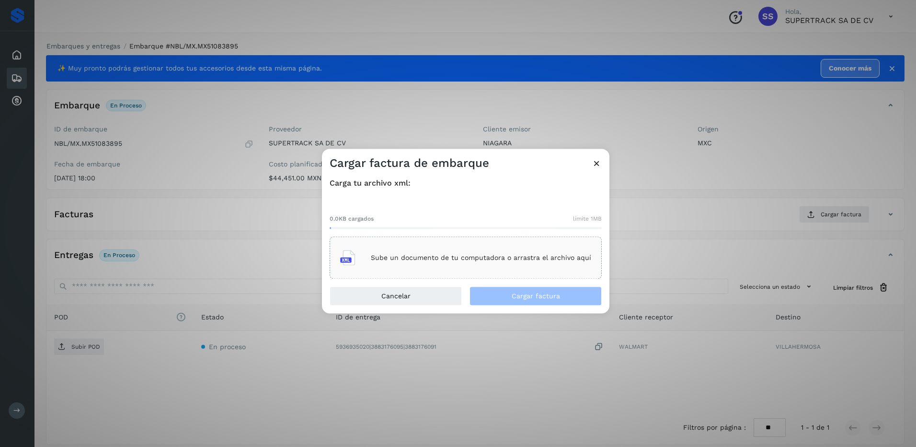
click at [393, 262] on div "Sube un documento de tu computadora o arrastra el archivo aquí" at bounding box center [465, 258] width 251 height 26
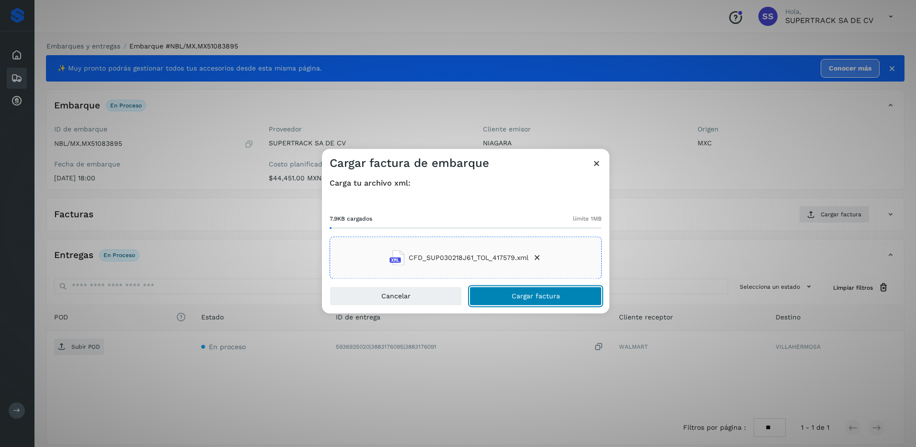
click at [536, 295] on span "Cargar factura" at bounding box center [536, 296] width 48 height 7
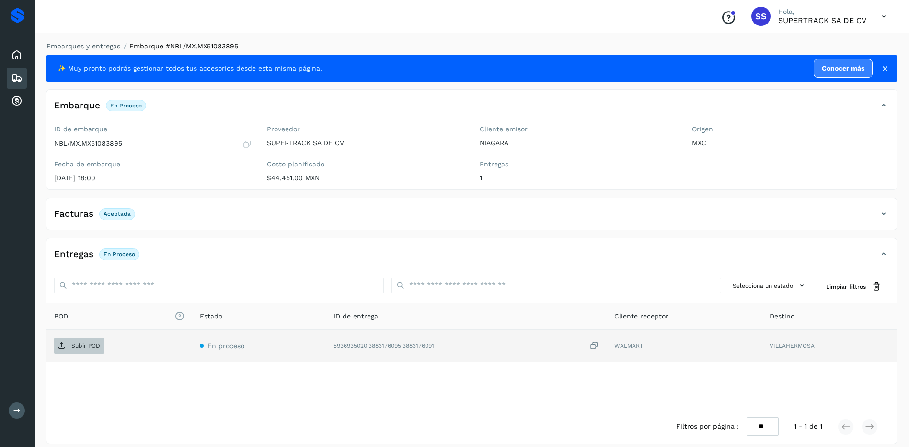
click at [76, 343] on p "Subir POD" at bounding box center [85, 345] width 29 height 7
click at [79, 46] on link "Embarques y entregas" at bounding box center [83, 46] width 74 height 8
